Goal: Task Accomplishment & Management: Manage account settings

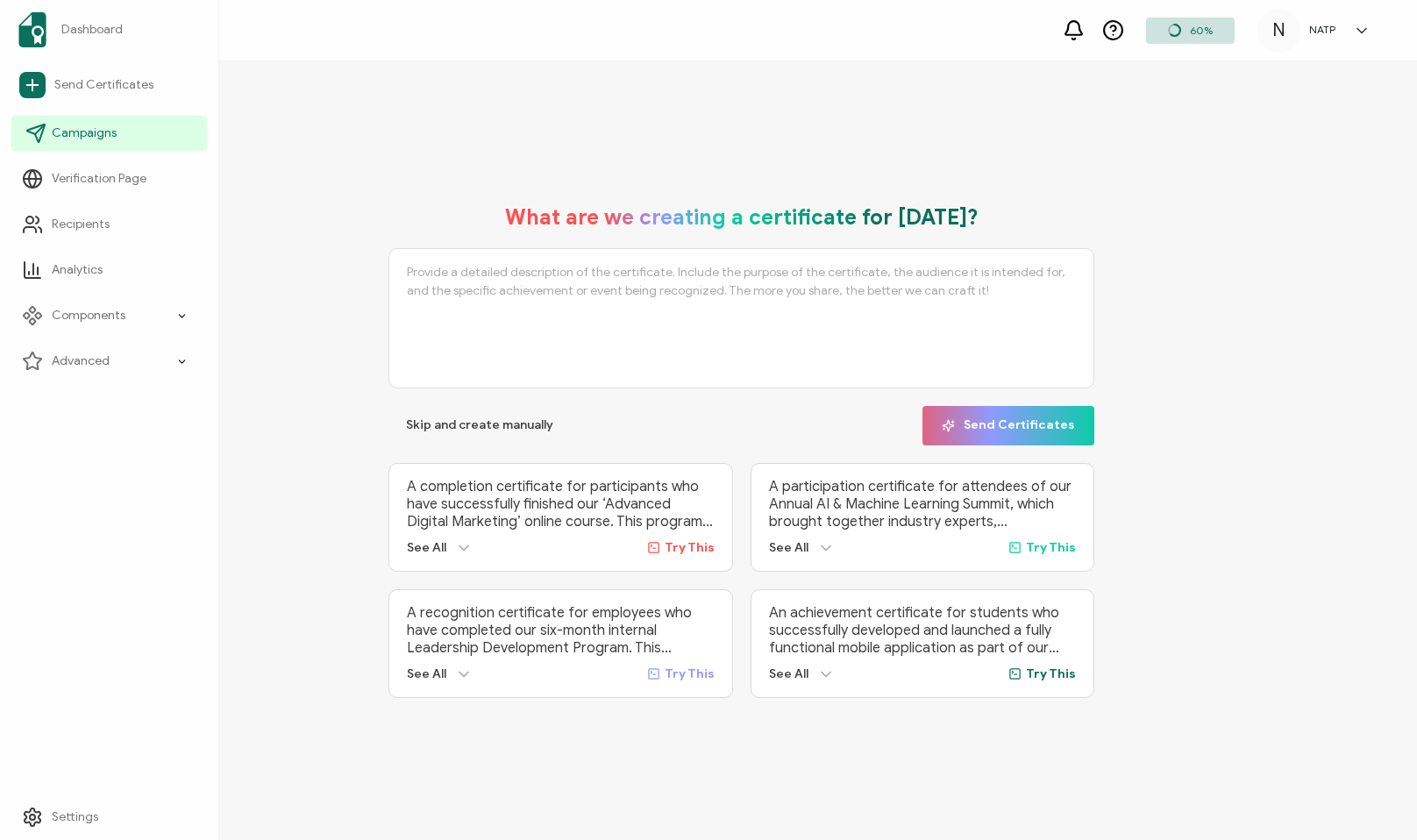
click at [80, 136] on span "Campaigns" at bounding box center [83, 133] width 65 height 18
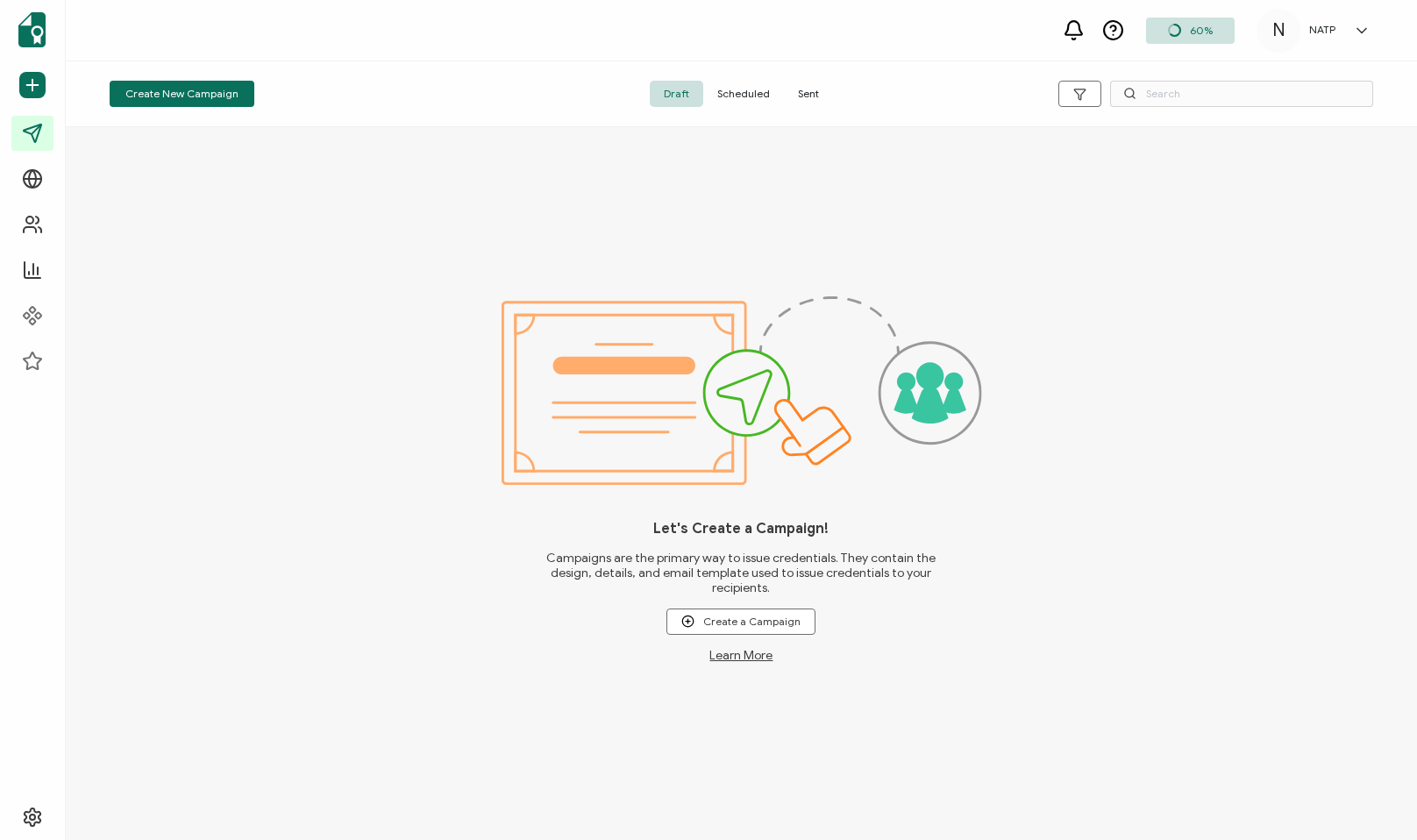
click at [836, 85] on div "Draft Scheduled Sent" at bounding box center [741, 94] width 421 height 26
click at [812, 93] on span "Sent" at bounding box center [808, 94] width 49 height 26
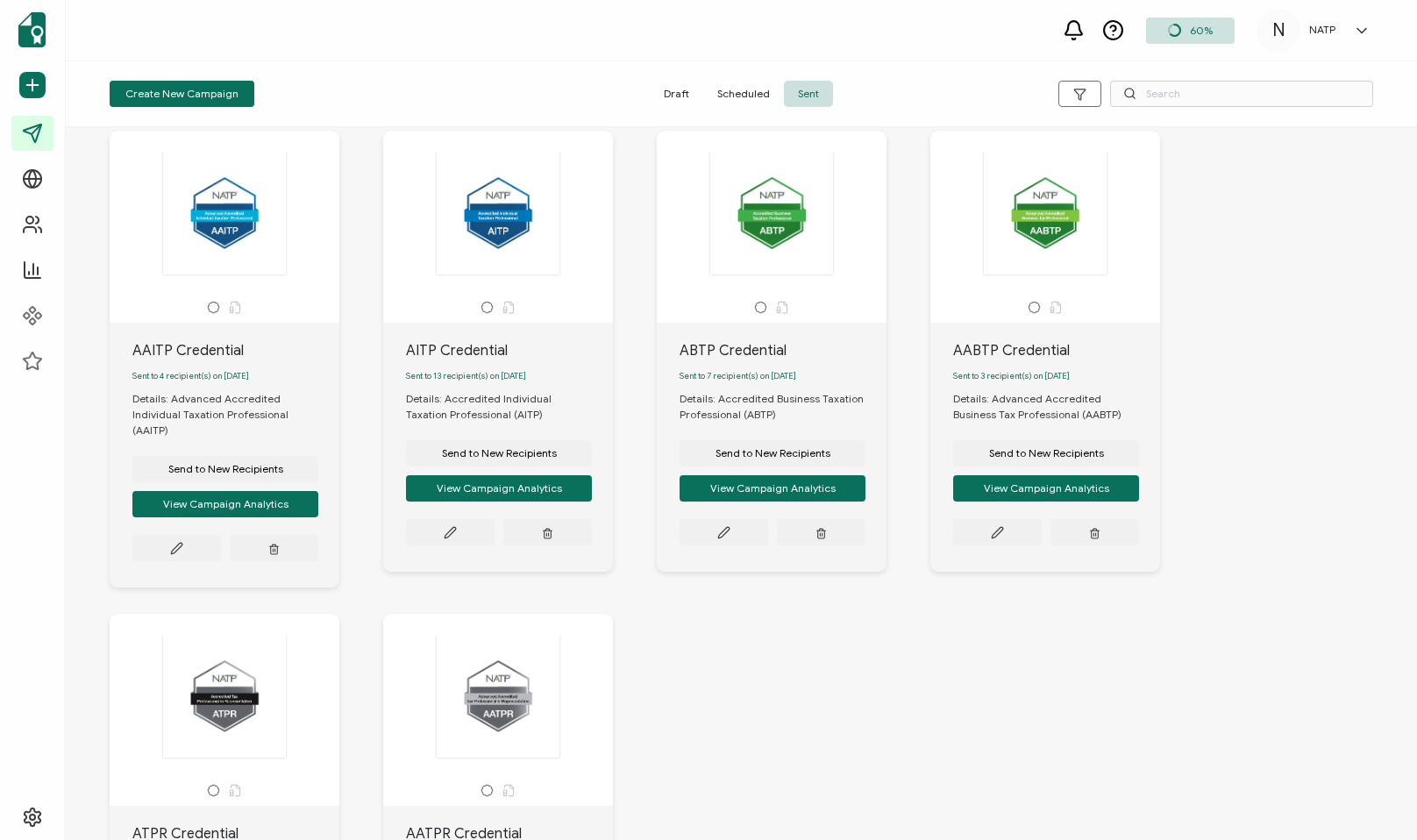
scroll to position [64, 0]
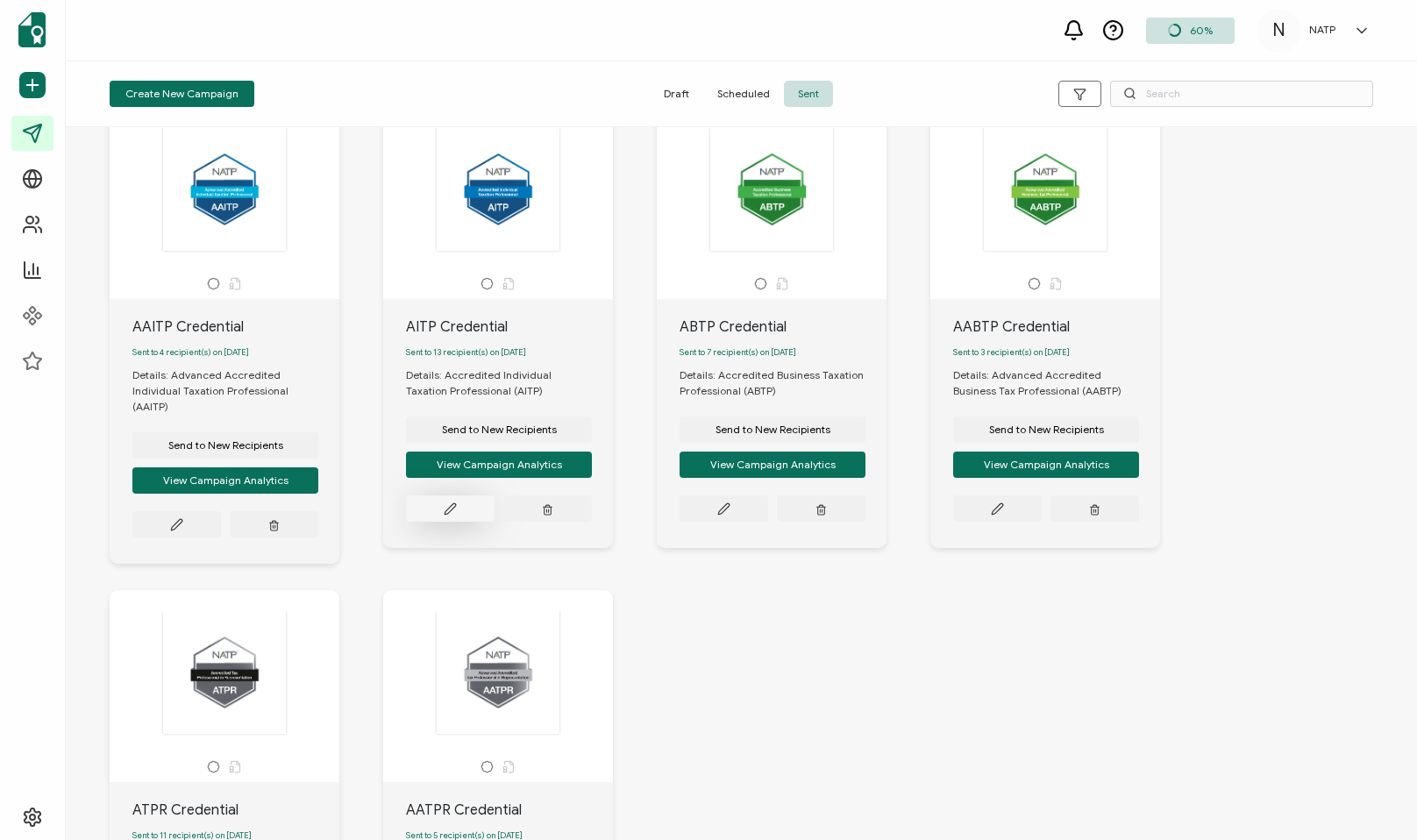
click at [449, 515] on icon at bounding box center [450, 509] width 13 height 13
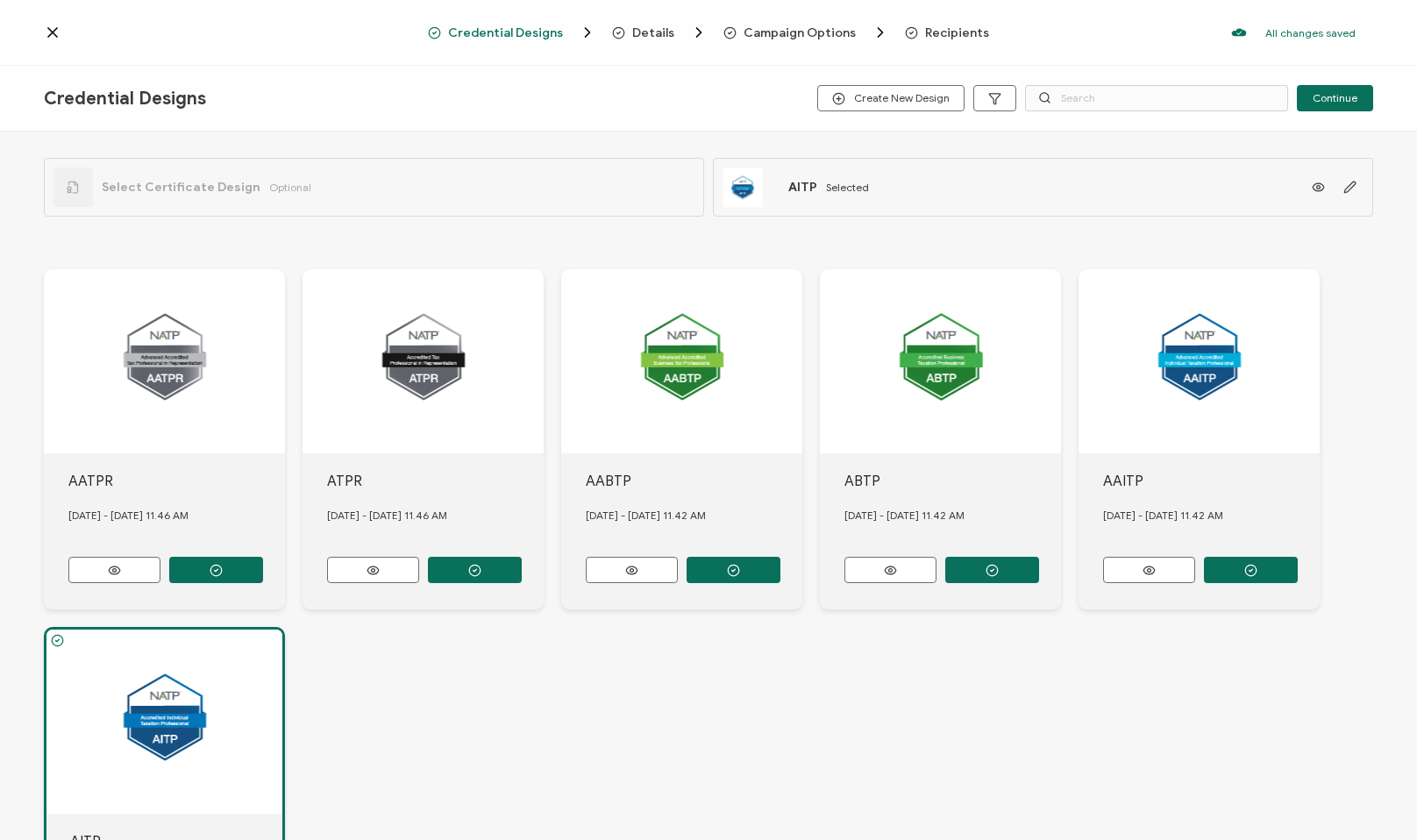
click at [960, 39] on span "Recipients" at bounding box center [957, 33] width 64 height 13
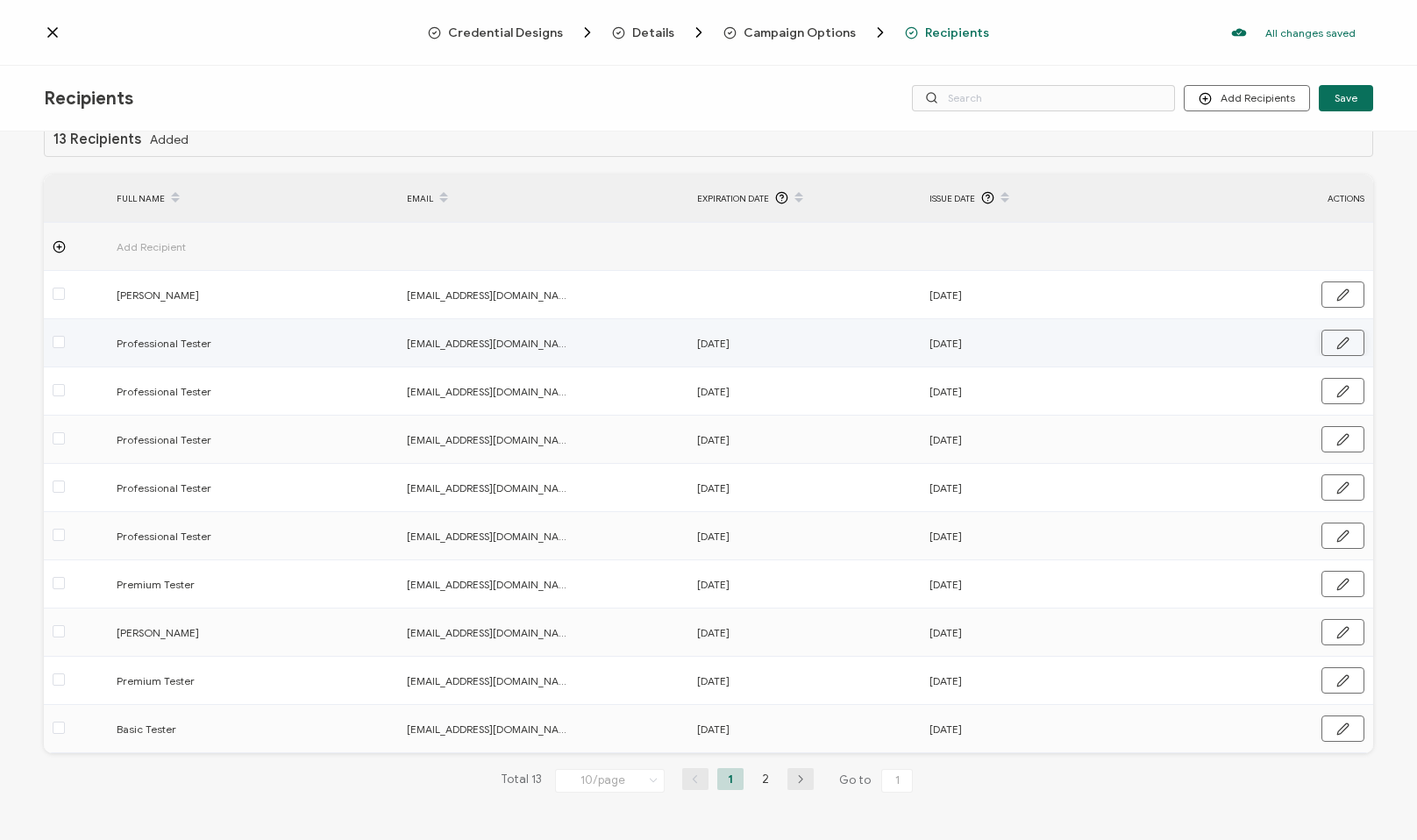
scroll to position [33, 0]
click at [420, 195] on div "EMAIL" at bounding box center [543, 197] width 290 height 30
click at [418, 190] on div "EMAIL" at bounding box center [543, 197] width 290 height 30
click at [764, 789] on li "2" at bounding box center [765, 777] width 26 height 22
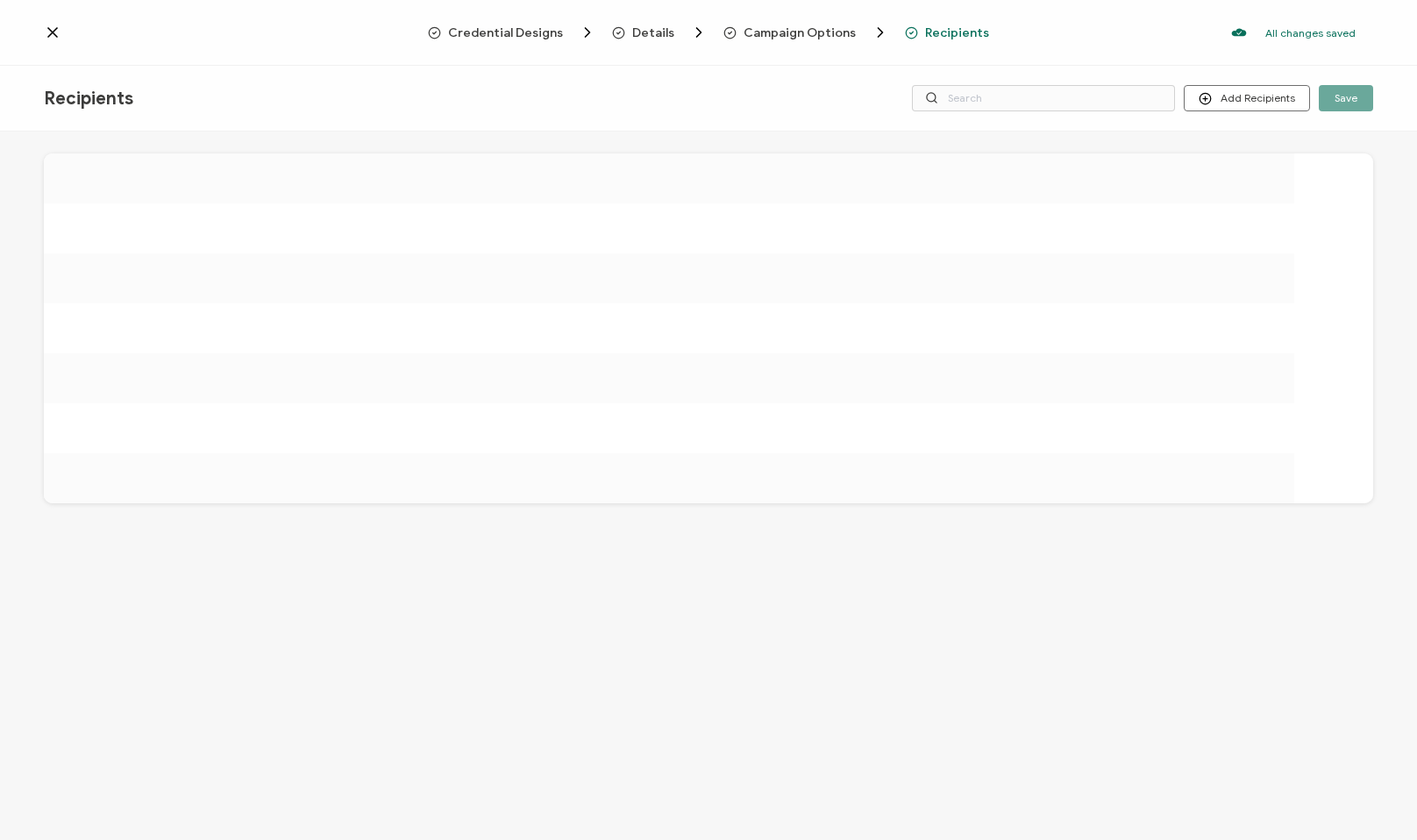
scroll to position [0, 0]
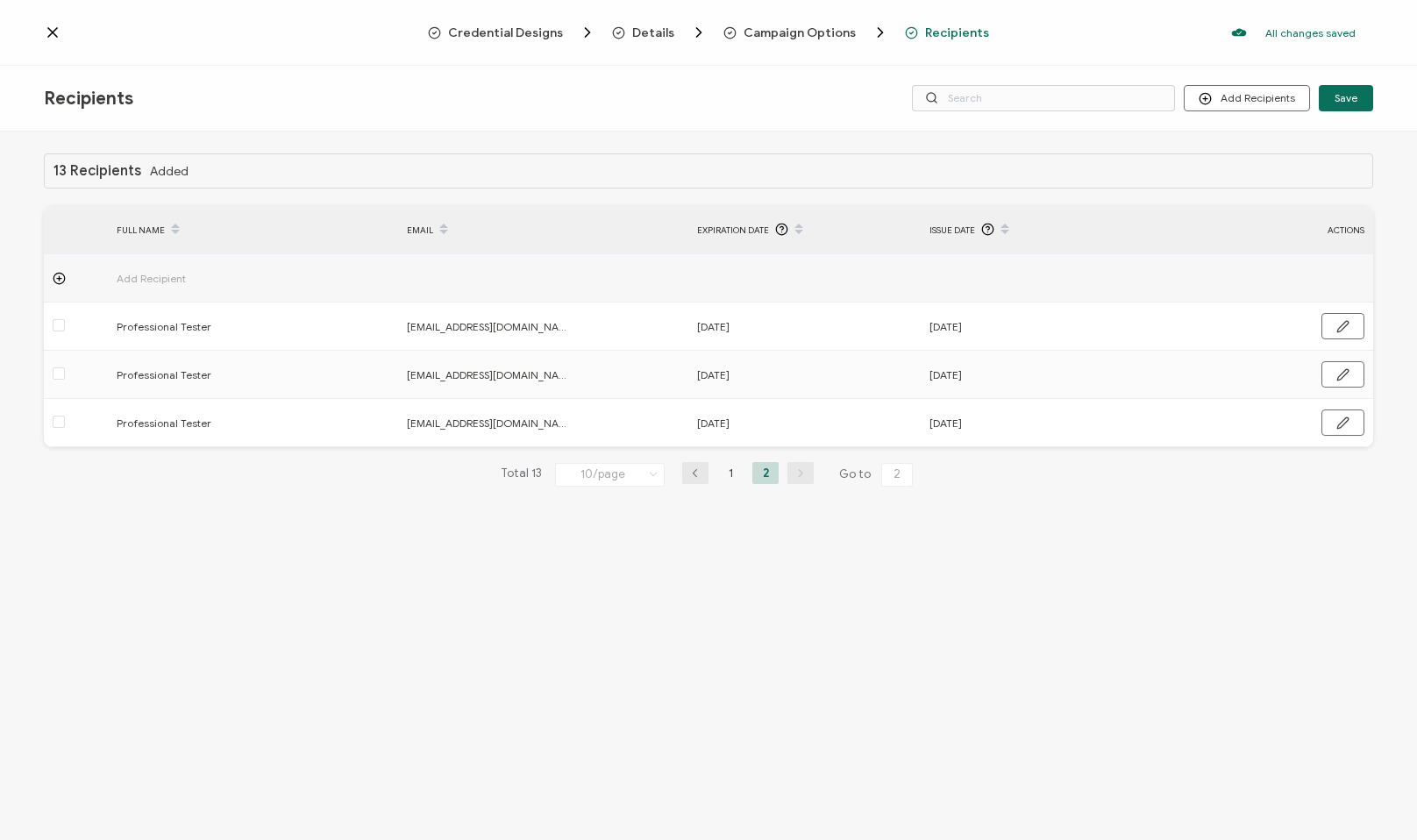
click at [747, 470] on ul "1 2" at bounding box center [747, 472] width 70 height 22
click at [732, 470] on li "1" at bounding box center [730, 472] width 26 height 22
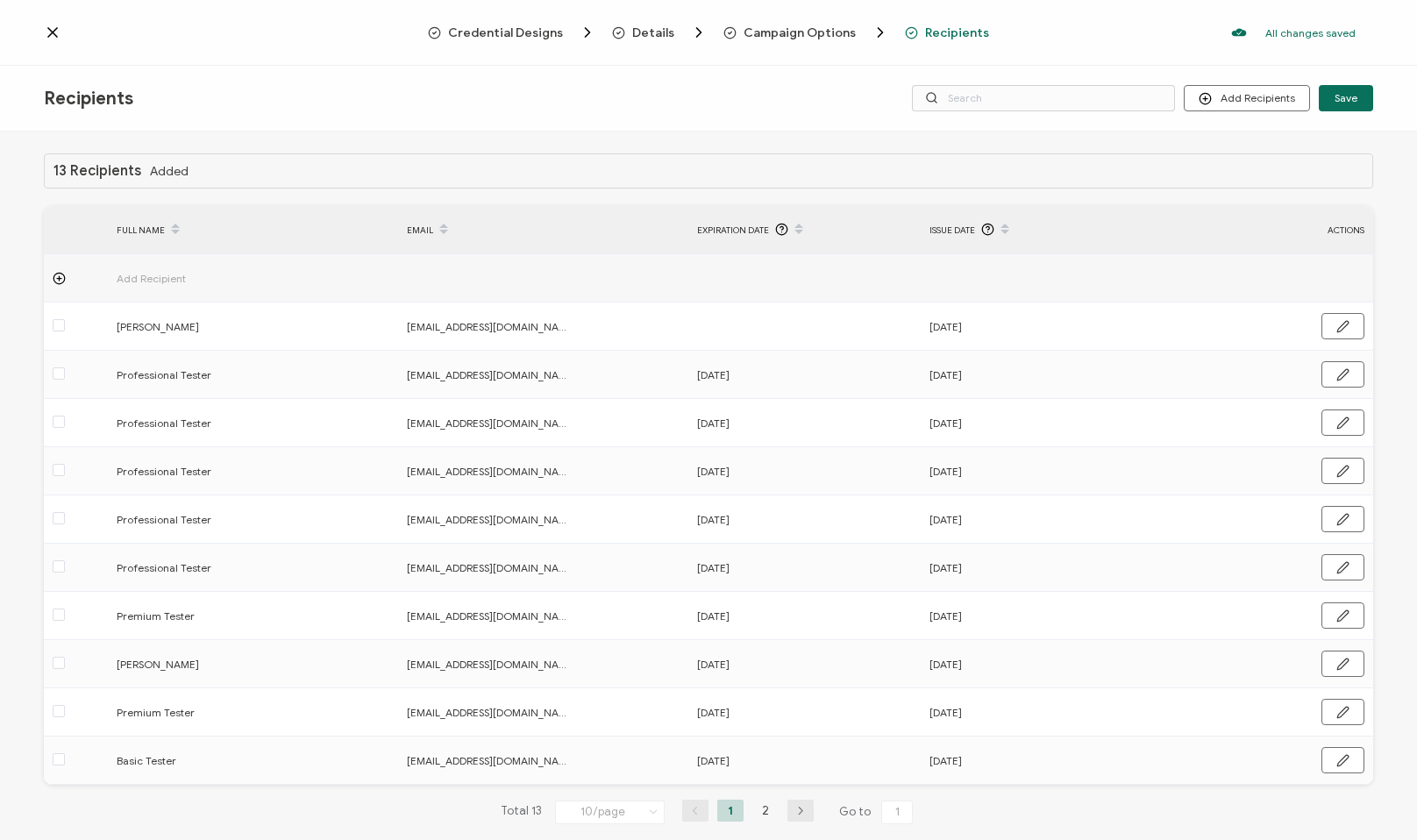
click at [429, 210] on th "EMAIL" at bounding box center [543, 230] width 290 height 49
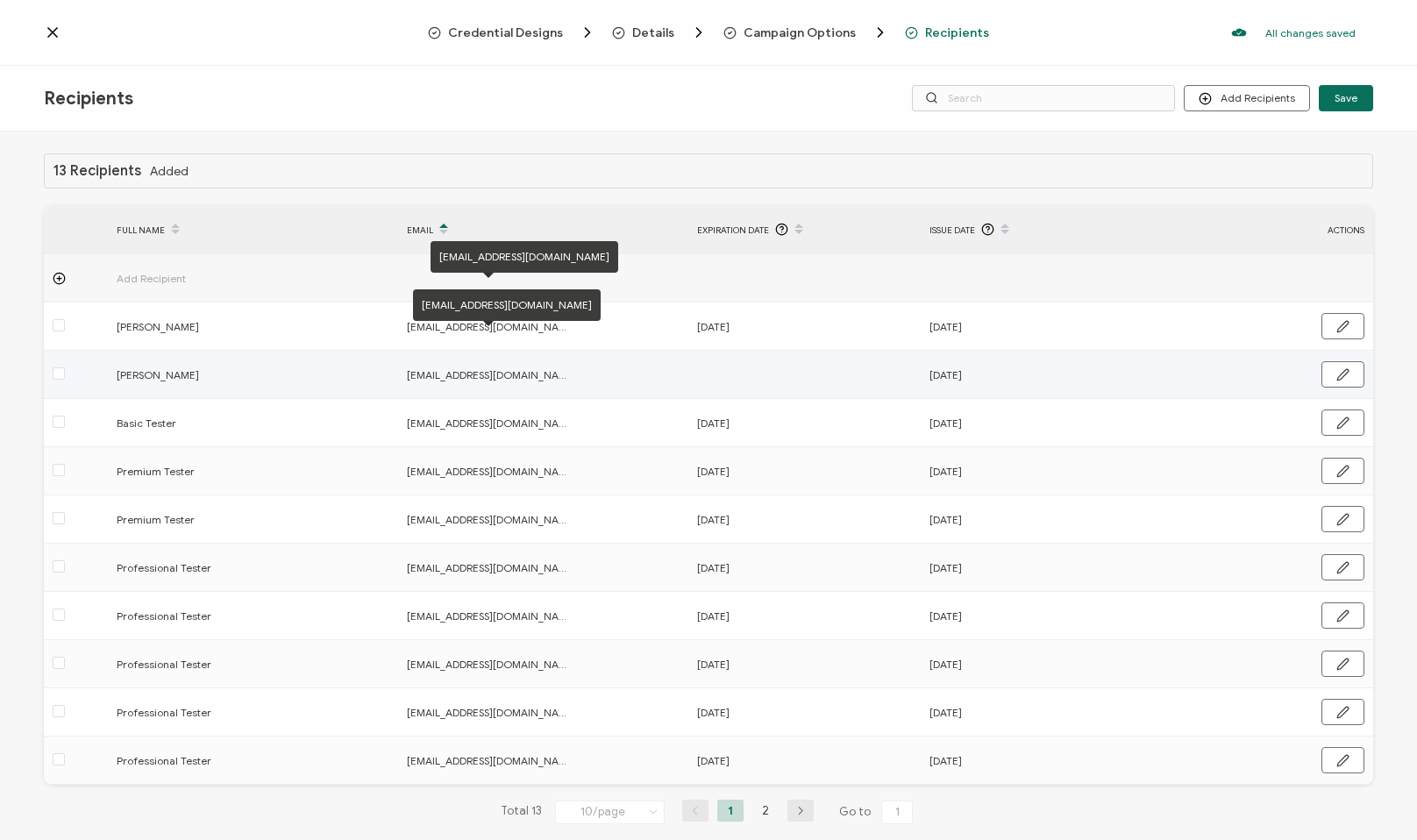
scroll to position [33, 0]
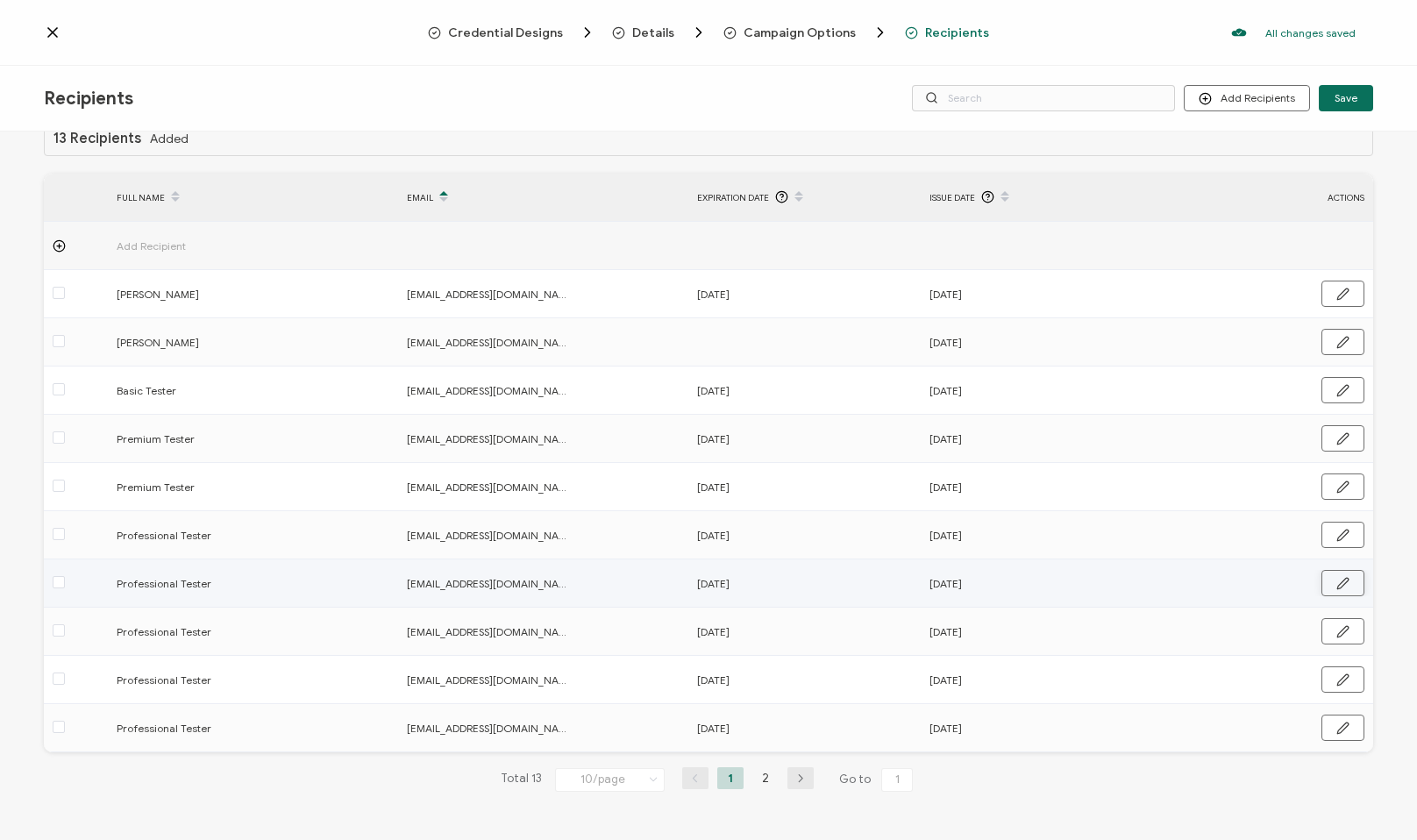
click at [1340, 579] on icon "button" at bounding box center [1343, 584] width 13 height 13
click at [1152, 577] on td "Discard" at bounding box center [1263, 584] width 221 height 50
click at [1260, 584] on button "Discard" at bounding box center [1275, 584] width 70 height 26
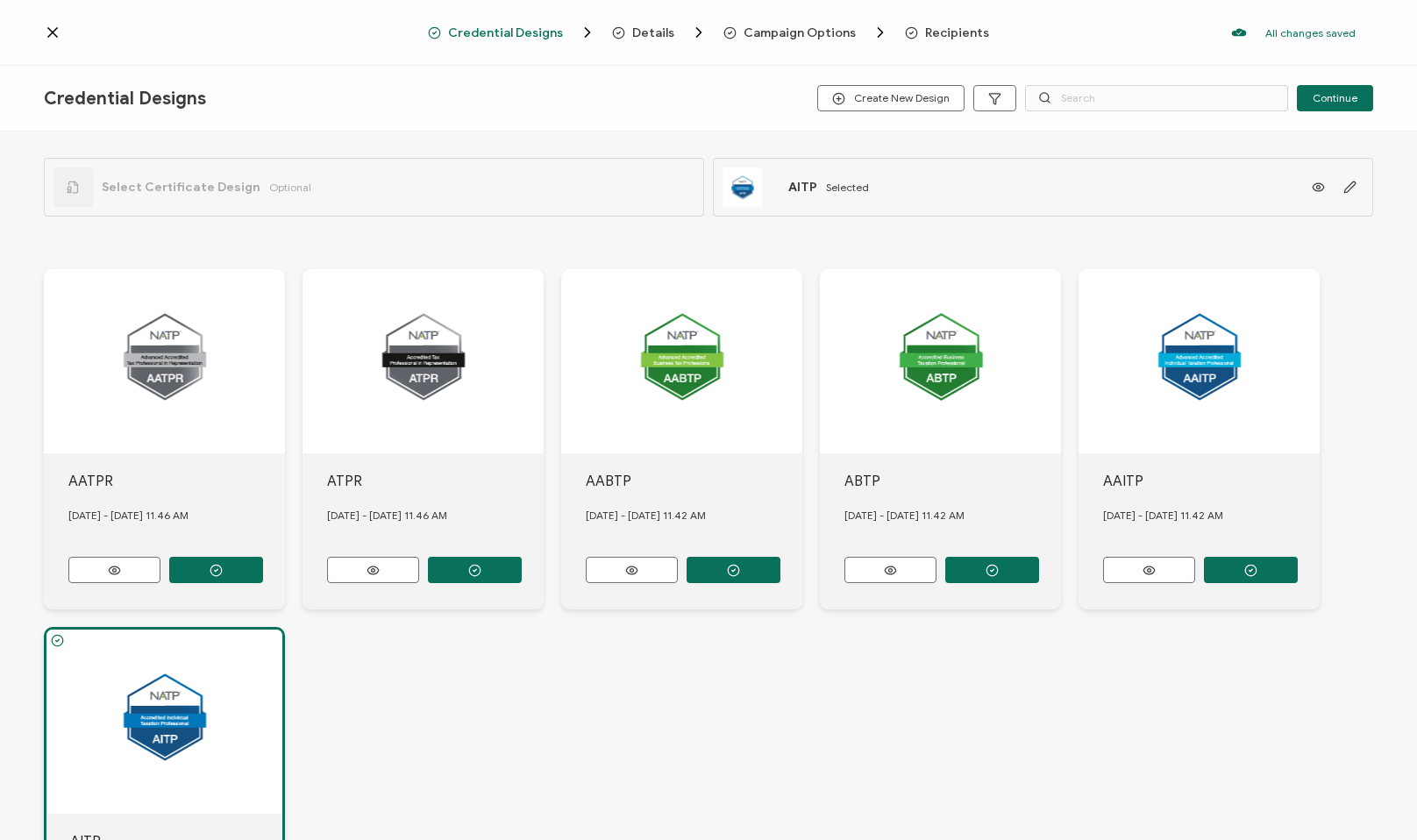
click at [964, 29] on span "Recipients" at bounding box center [957, 33] width 64 height 13
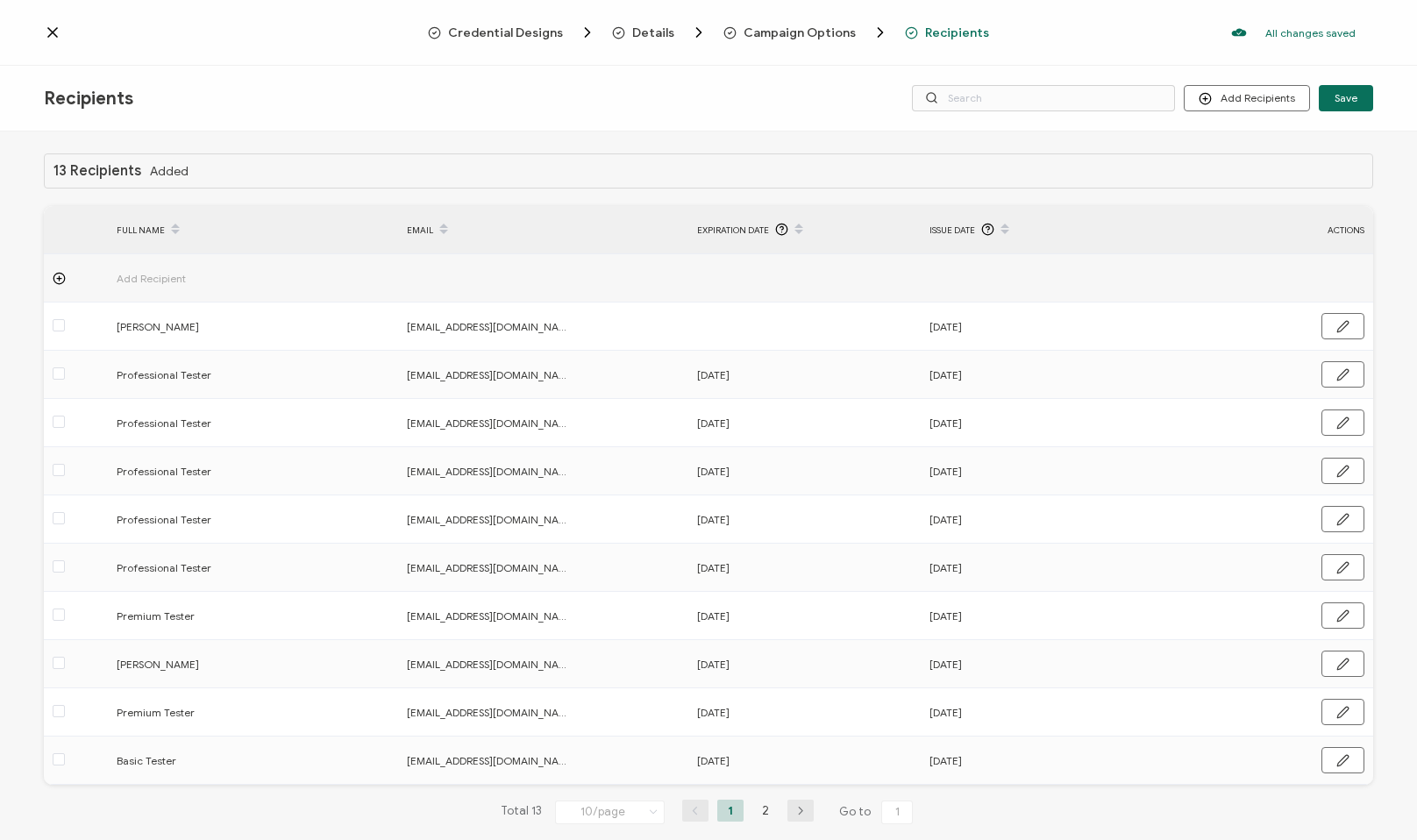
click at [51, 33] on icon at bounding box center [52, 32] width 8 height 8
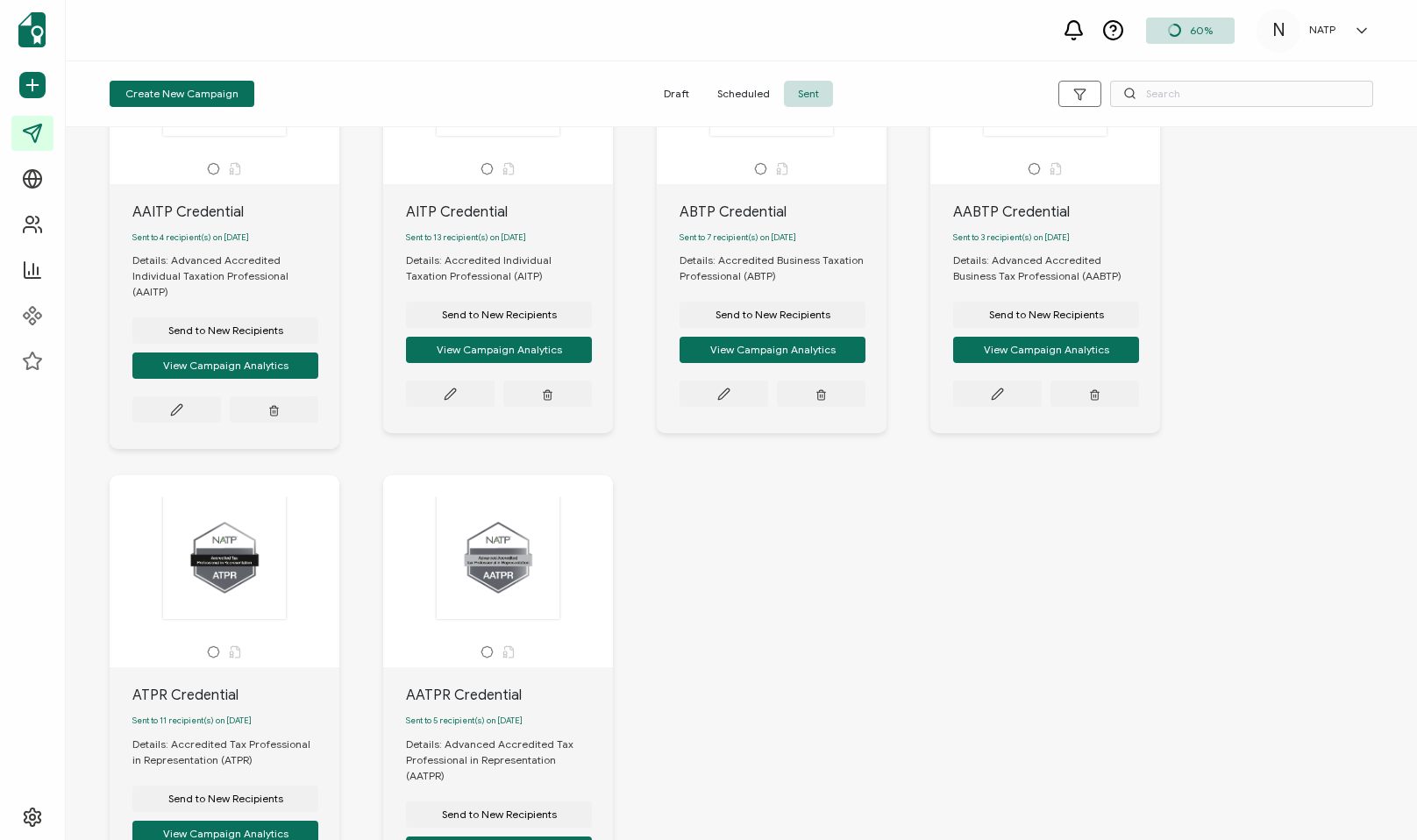
scroll to position [184, 0]
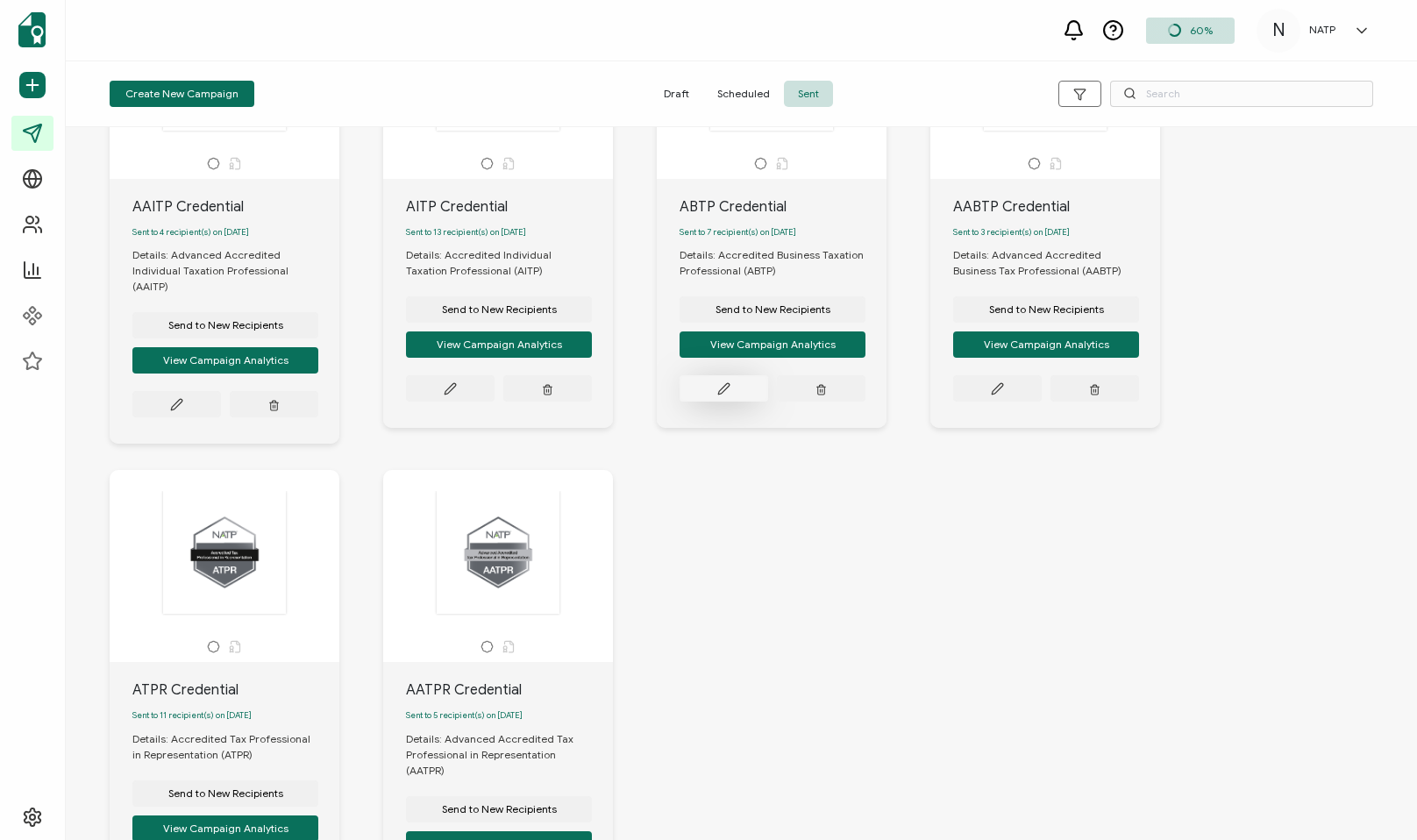
click at [736, 390] on button at bounding box center [724, 388] width 89 height 26
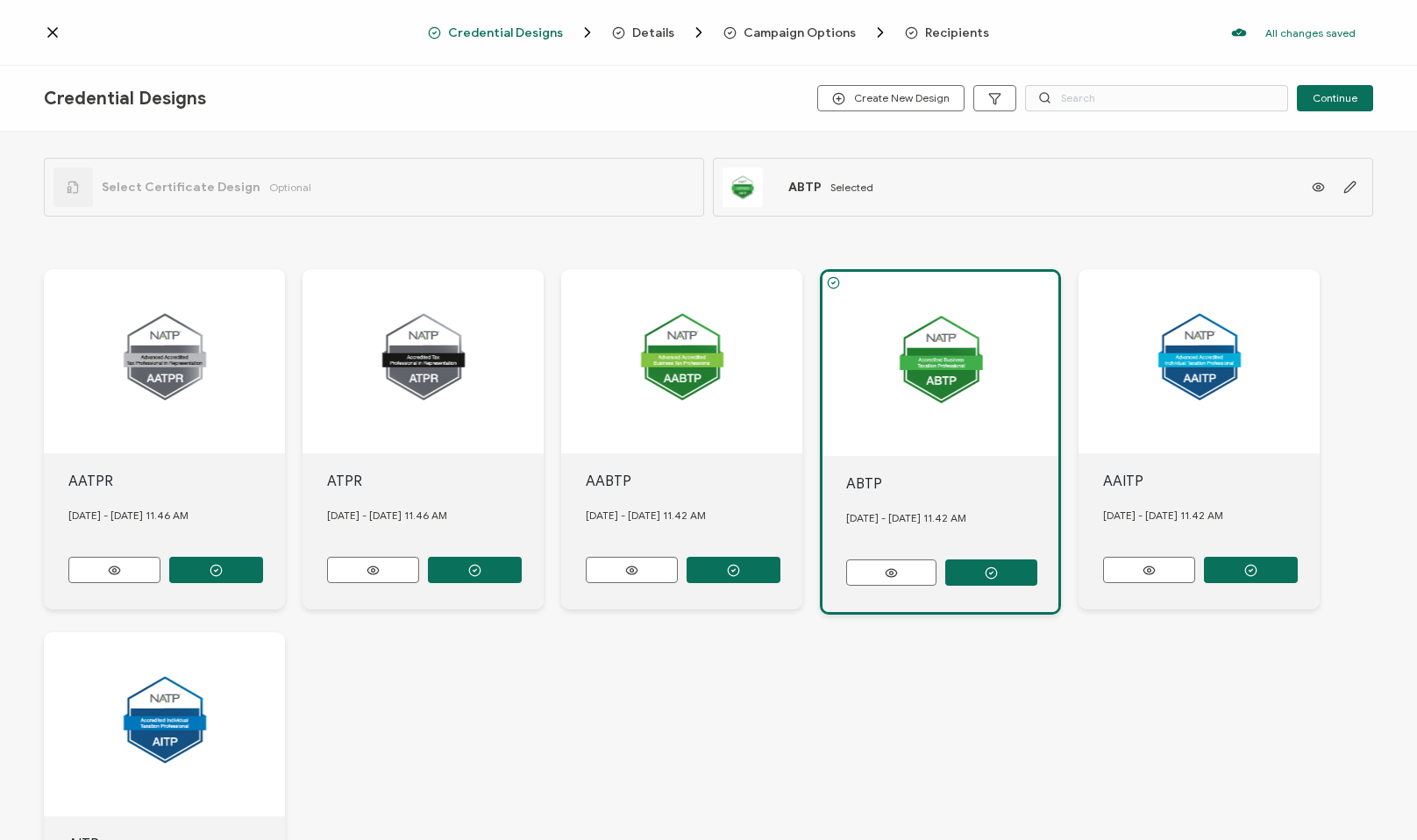
click at [967, 36] on span "Recipients" at bounding box center [957, 33] width 64 height 13
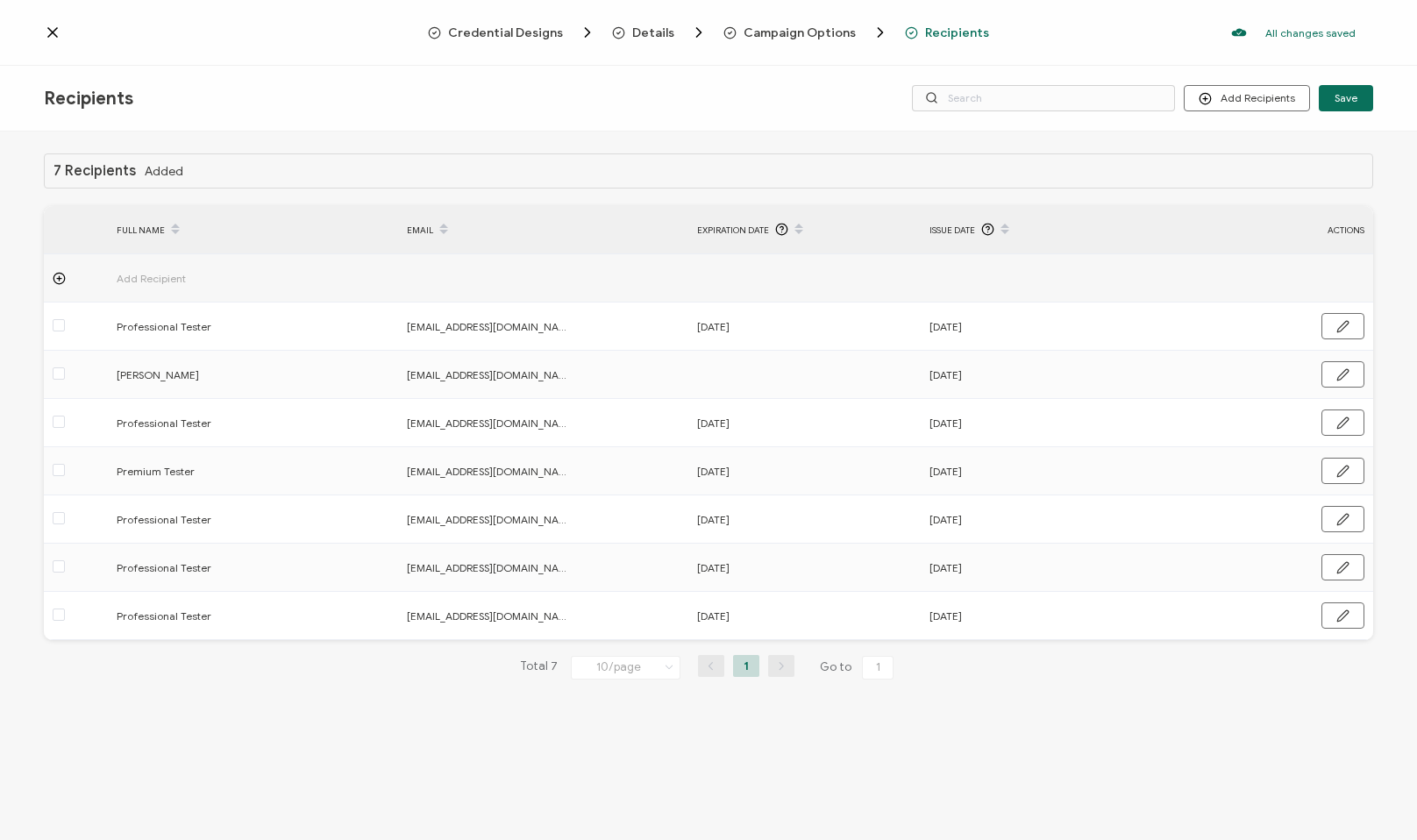
click at [408, 215] on div "EMAIL" at bounding box center [543, 230] width 290 height 30
click at [486, 694] on div "7 Recipients Added FULL NAME EMAIL Expiration Date Issue Date ACTIONS Add Recip…" at bounding box center [708, 430] width 1329 height 554
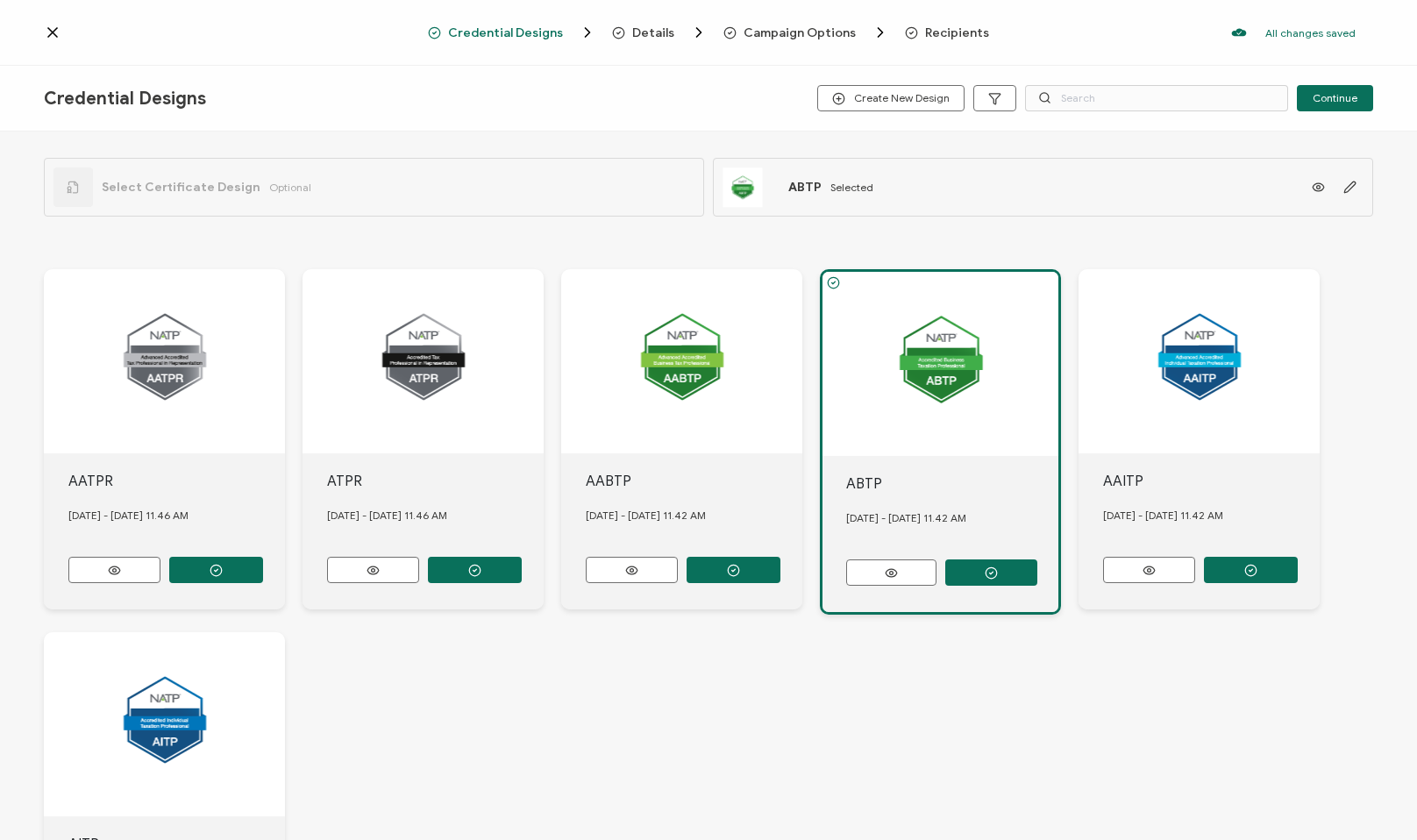
click at [962, 26] on span "Recipients" at bounding box center [957, 33] width 64 height 13
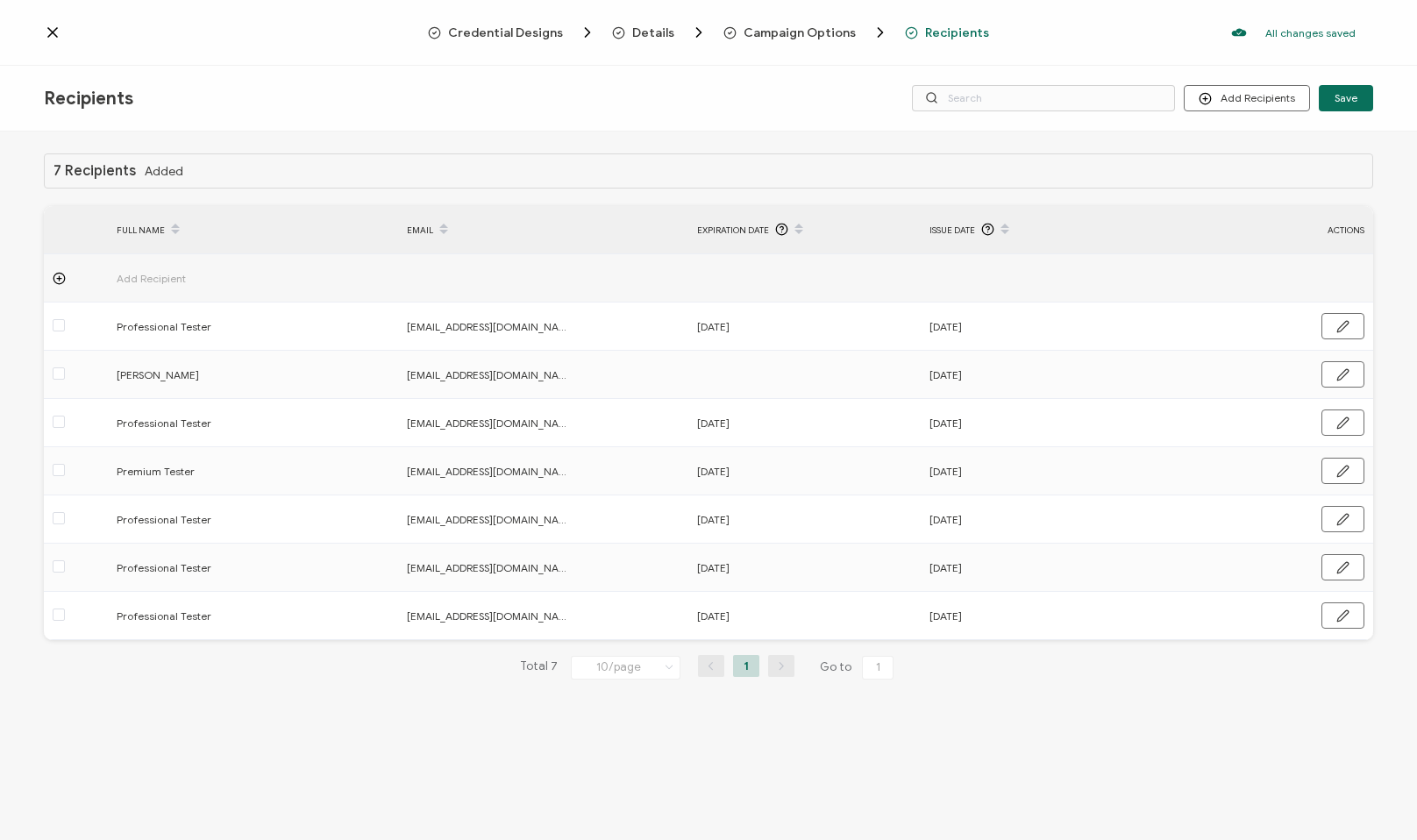
click at [386, 658] on div "Total 7 10/page 10/page 20/page 50/page 100/page 1 Go to 1" at bounding box center [708, 667] width 1329 height 28
click at [343, 118] on div "Recipients Add Recipients Upload Recipients Import From Recipients Import From …" at bounding box center [708, 98] width 1417 height 65
click at [341, 119] on div "Recipients Add Recipients Upload Recipients Import From Recipients Import From …" at bounding box center [708, 98] width 1417 height 65
drag, startPoint x: 562, startPoint y: 567, endPoint x: 395, endPoint y: 564, distance: 167.0
click at [392, 564] on tr "Professional Tester zzprofessionaltester@mail.com Dec 31, 2025 Aug 16, 2025" at bounding box center [708, 568] width 1329 height 49
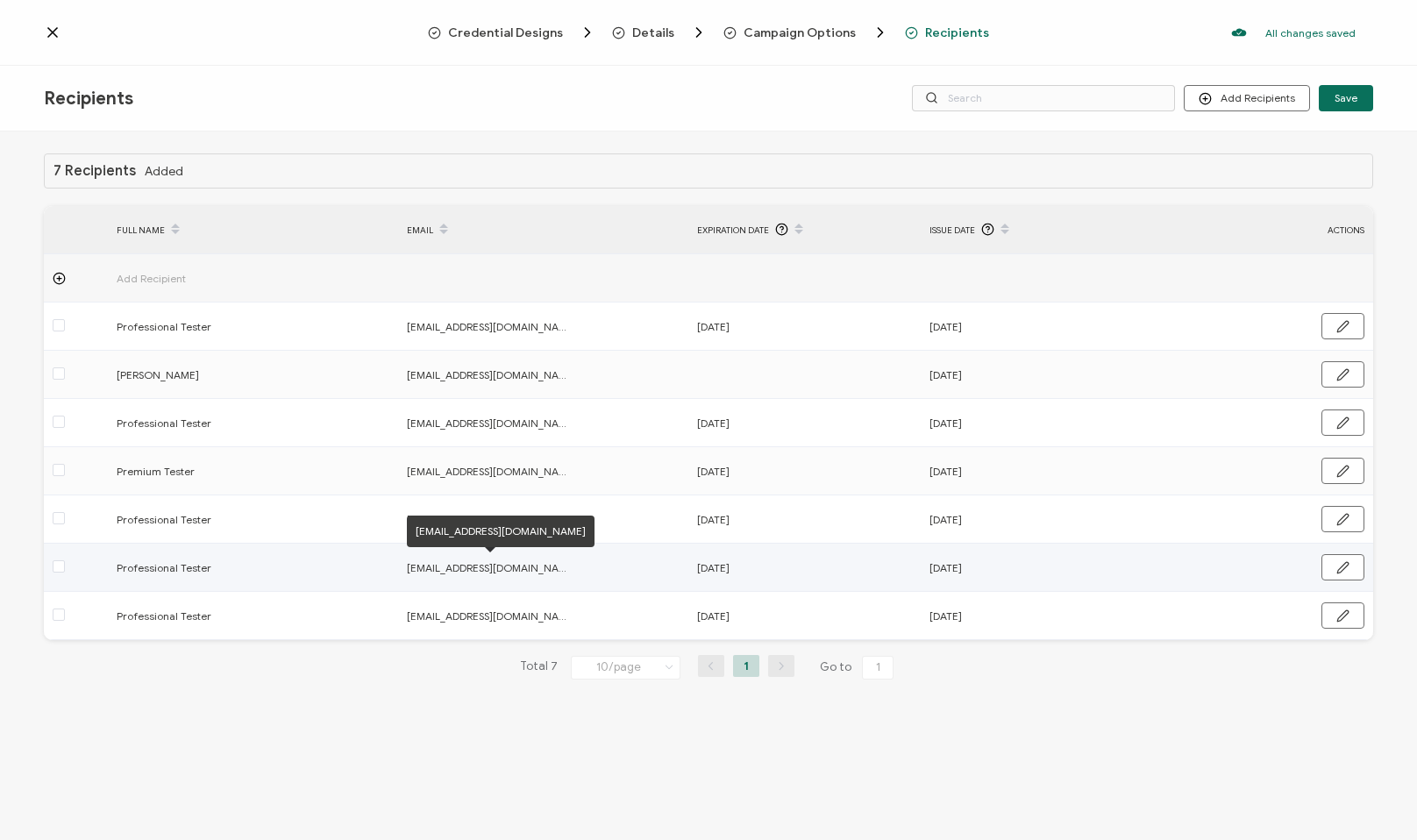
copy tr "[EMAIL_ADDRESS][DOMAIN_NAME]"
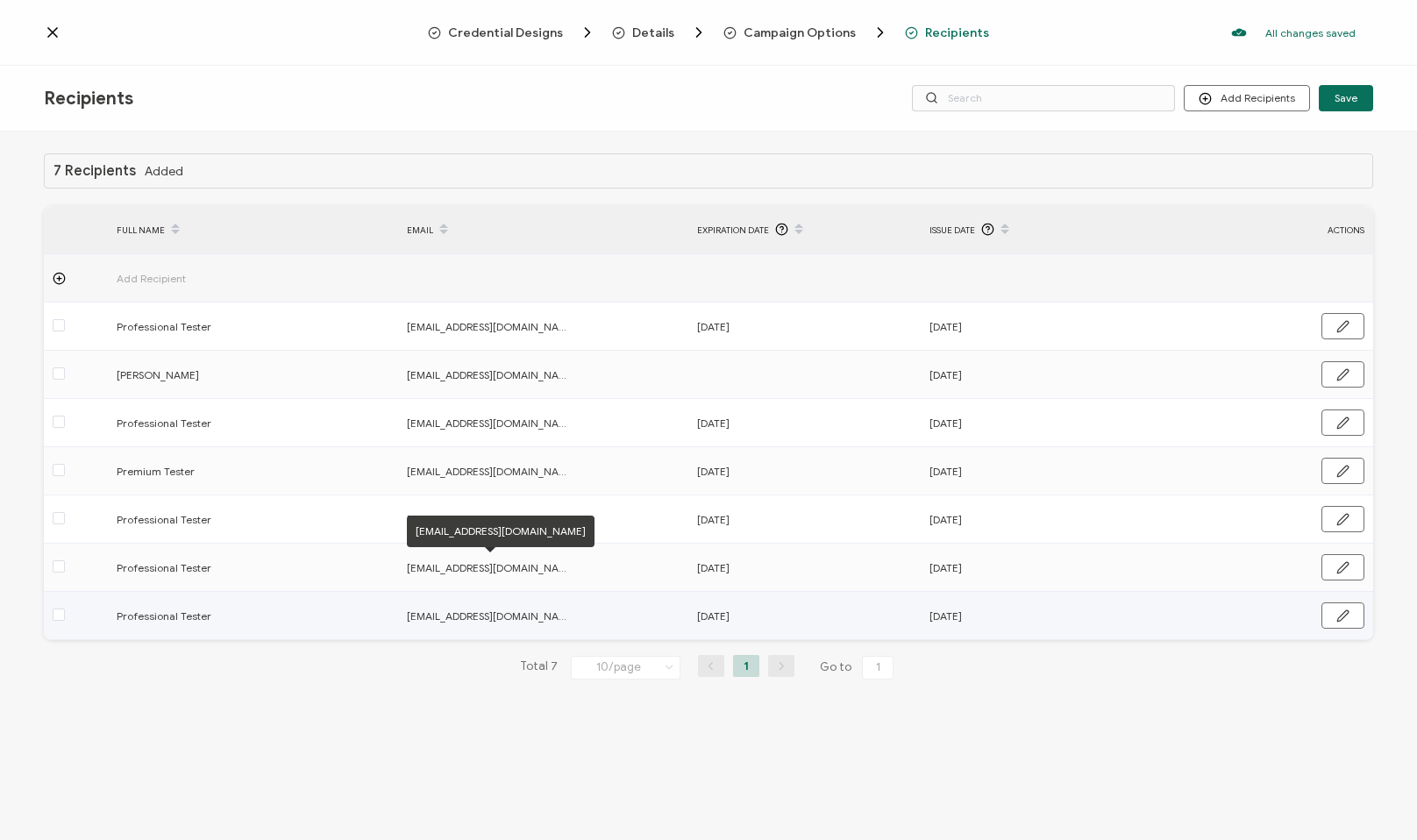
drag, startPoint x: 578, startPoint y: 629, endPoint x: 576, endPoint y: 614, distance: 15.1
click at [577, 625] on td "[EMAIL_ADDRESS][DOMAIN_NAME]" at bounding box center [543, 616] width 290 height 49
drag, startPoint x: 577, startPoint y: 614, endPoint x: 437, endPoint y: 601, distance: 140.6
click at [375, 604] on tr "Professional Tester zzprofessionaltester@natptax.com Dec 31, 2025 Jul 12, 2025" at bounding box center [708, 616] width 1329 height 49
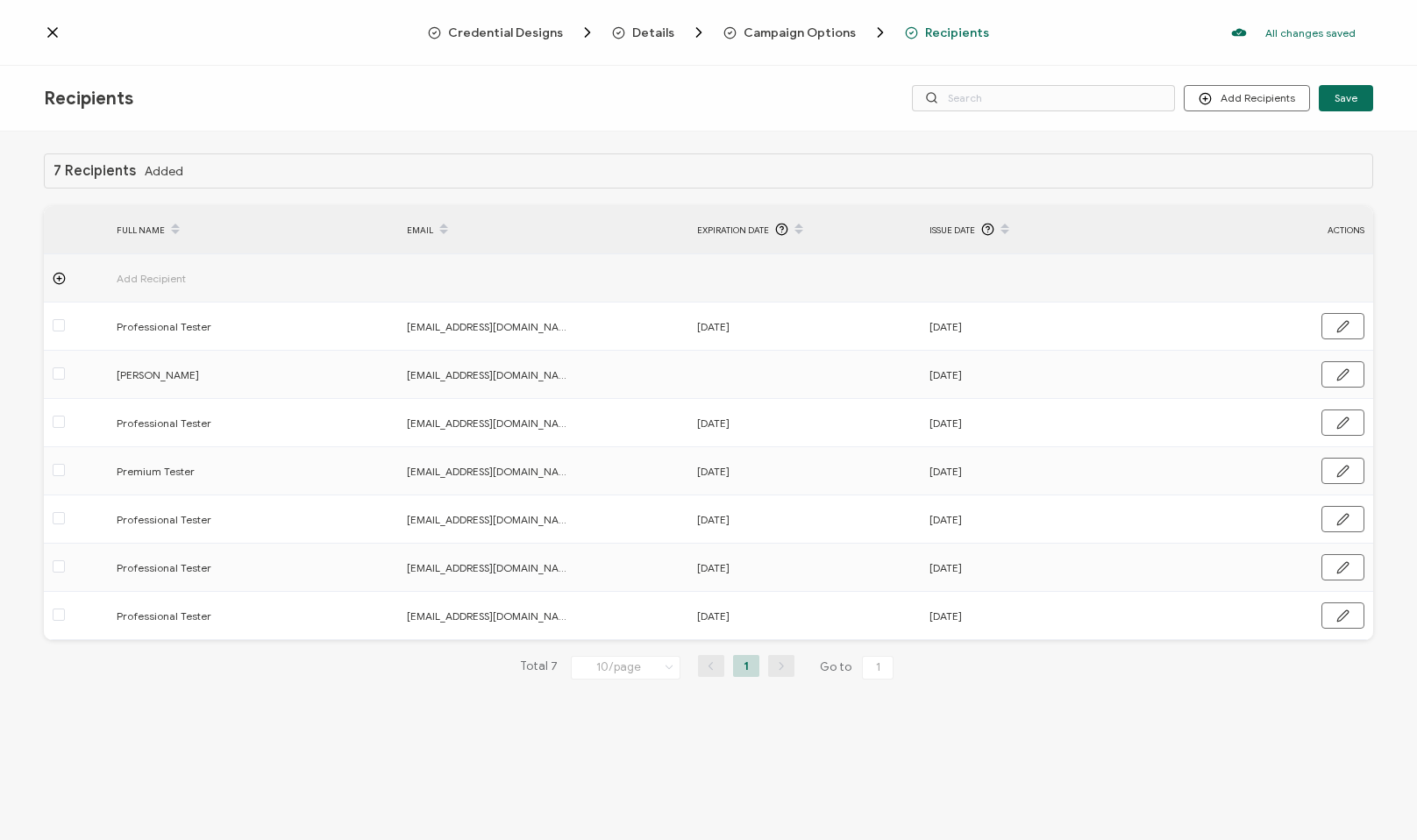
click at [184, 683] on div "7 Recipients Added FULL NAME EMAIL Expiration Date Issue Date ACTIONS Add Recip…" at bounding box center [708, 430] width 1329 height 554
click at [318, 681] on div "7 Recipients Added FULL NAME EMAIL Expiration Date Issue Date ACTIONS Add Recip…" at bounding box center [708, 430] width 1329 height 554
click at [309, 692] on div "7 Recipients Added FULL NAME EMAIL Expiration Date Issue Date ACTIONS Add Recip…" at bounding box center [708, 430] width 1329 height 554
click at [379, 712] on div "7 Recipients Added FULL NAME EMAIL Expiration Date Issue Date ACTIONS Add Recip…" at bounding box center [708, 488] width 1417 height 713
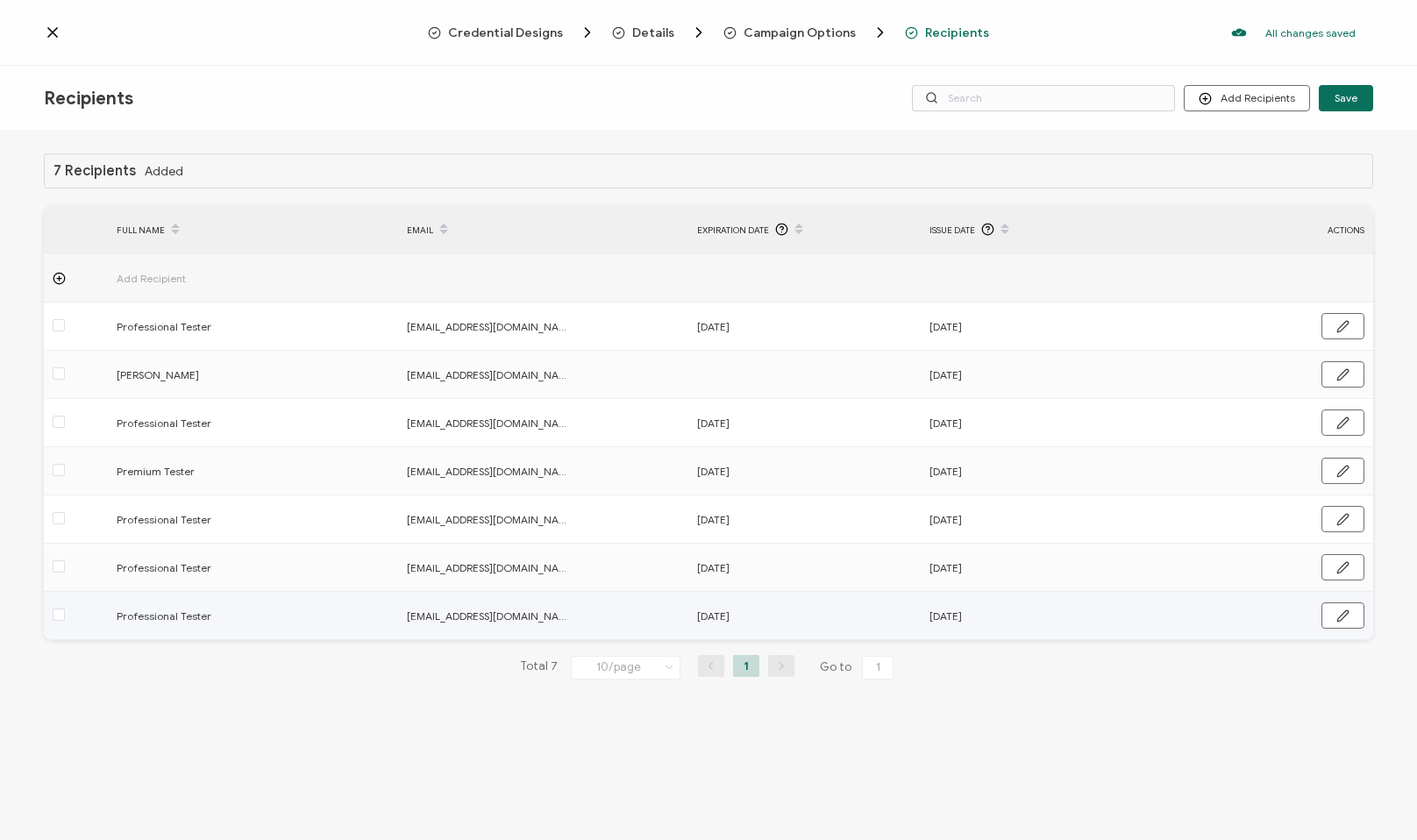
click at [49, 620] on div at bounding box center [76, 616] width 64 height 21
click at [56, 617] on span at bounding box center [58, 615] width 12 height 12
click at [65, 609] on input "checkbox" at bounding box center [65, 609] width 0 height 0
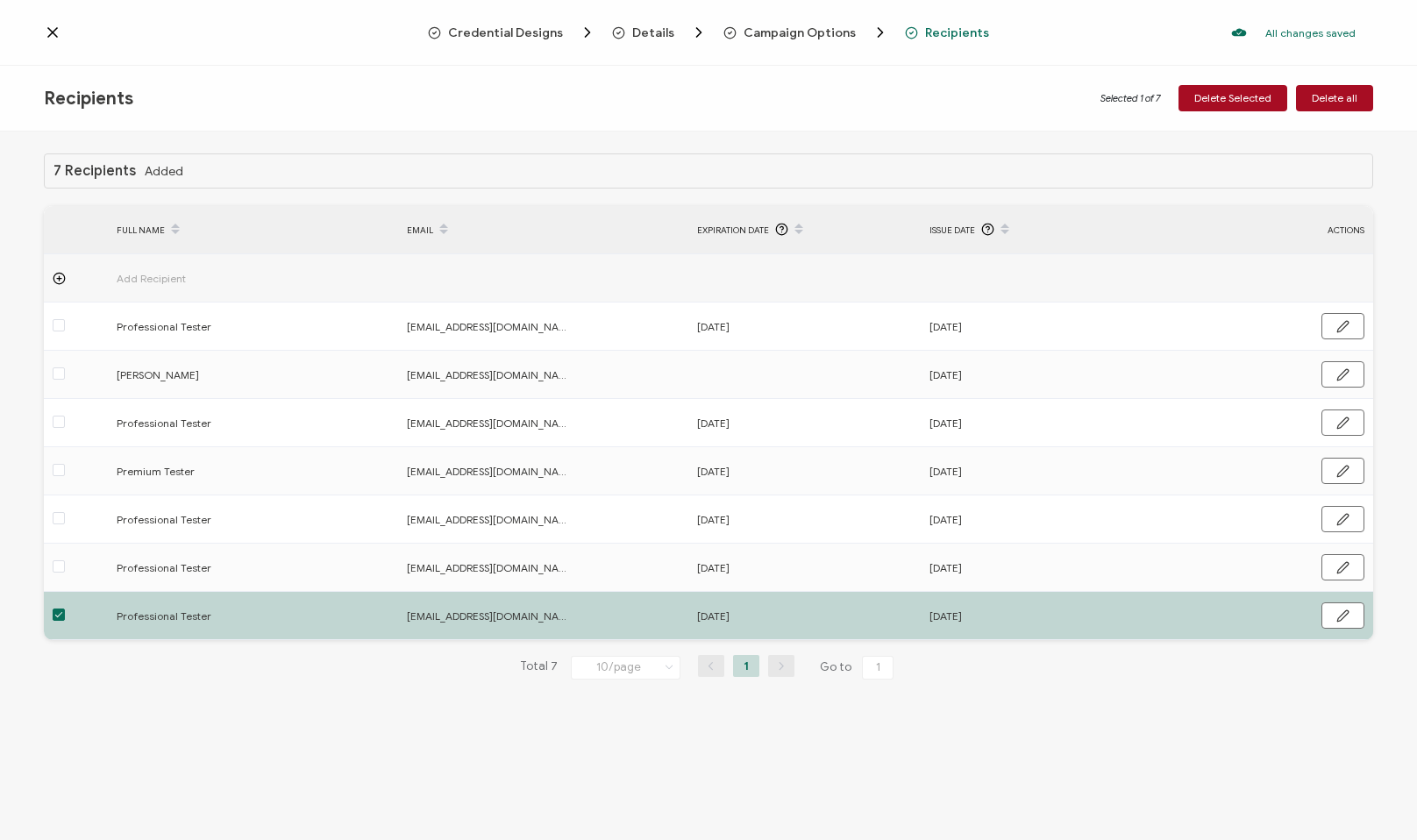
click at [58, 616] on span at bounding box center [58, 615] width 12 height 12
click at [65, 609] on input "checkbox" at bounding box center [65, 609] width 0 height 0
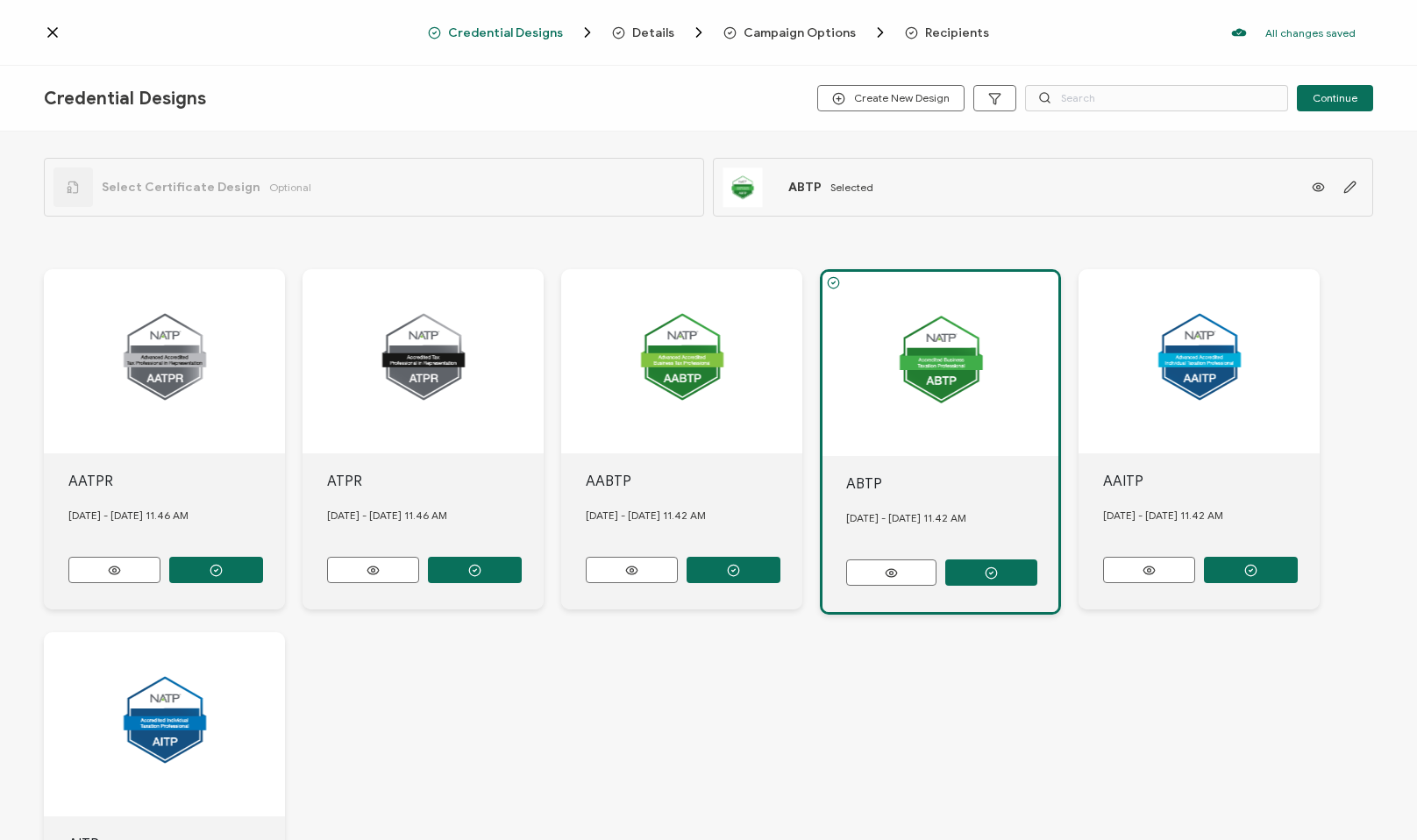
click at [959, 31] on span "Recipients" at bounding box center [957, 33] width 64 height 13
click at [947, 27] on span "Recipients" at bounding box center [957, 33] width 64 height 13
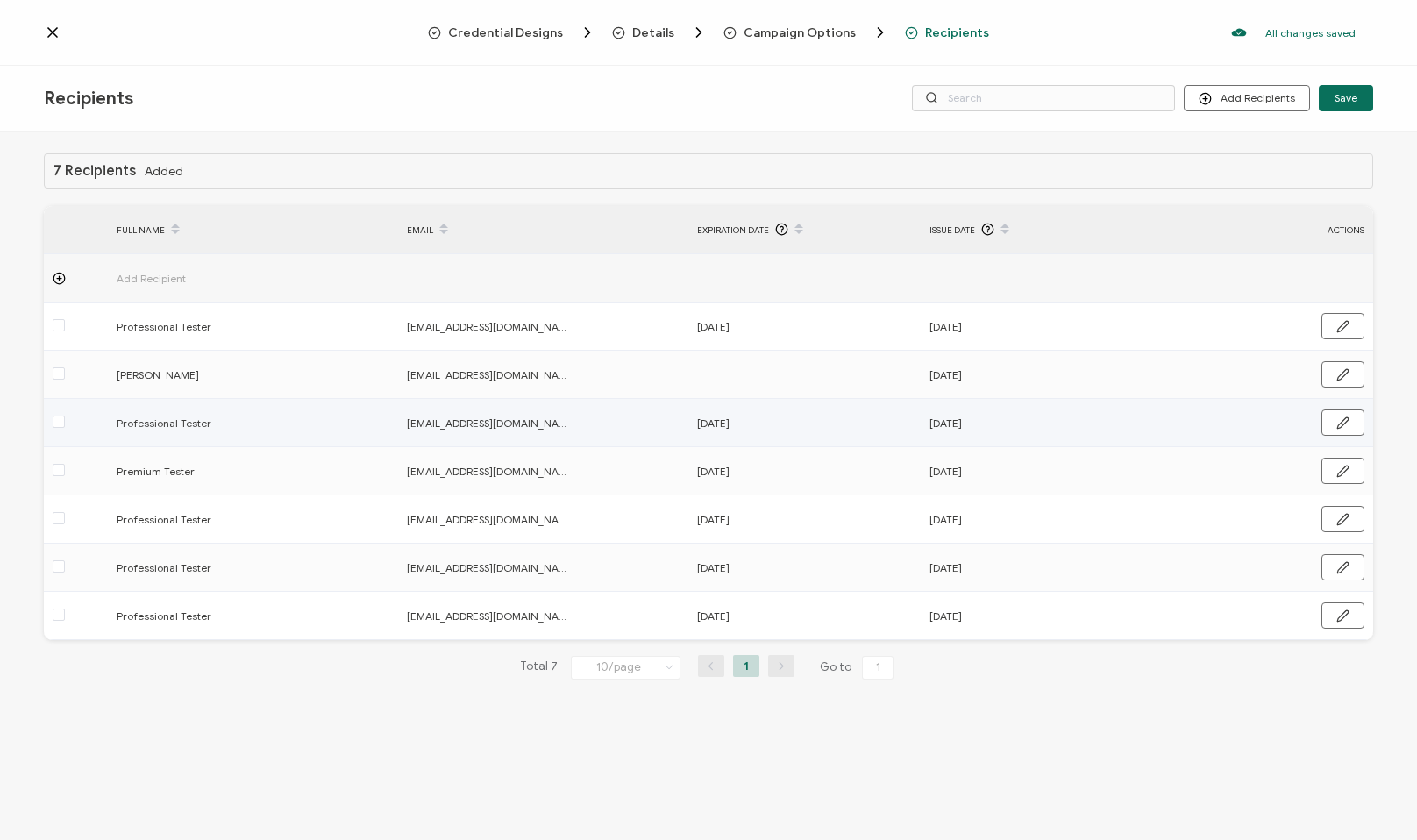
click at [60, 414] on label at bounding box center [58, 424] width 12 height 21
click at [65, 415] on input "checkbox" at bounding box center [65, 415] width 0 height 0
